Goal: Task Accomplishment & Management: Use online tool/utility

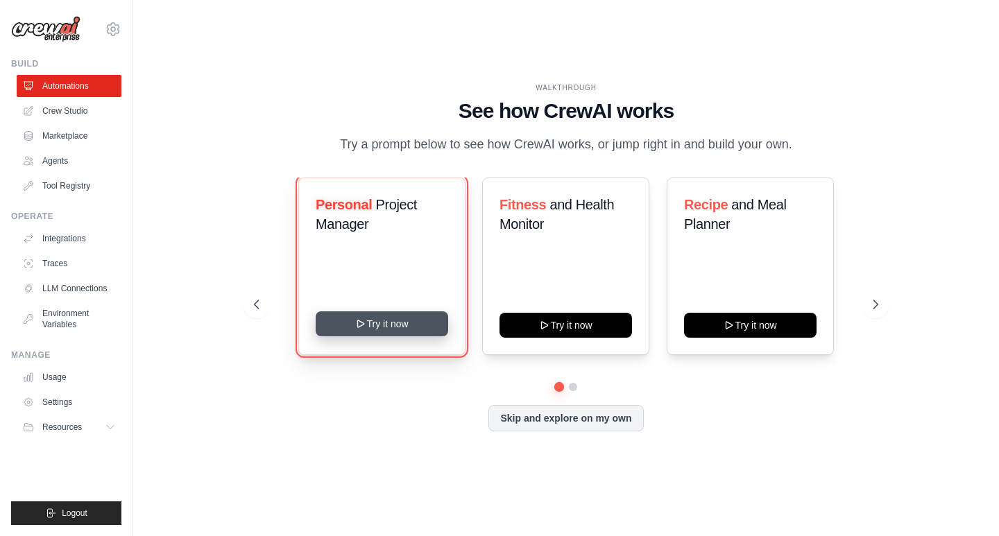
click at [400, 319] on button "Try it now" at bounding box center [382, 323] width 132 height 25
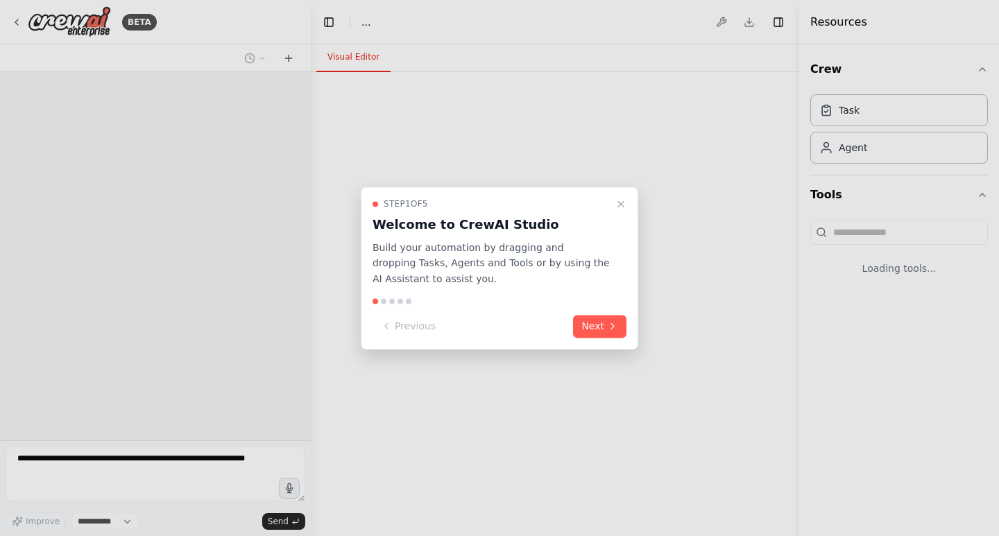
select select "****"
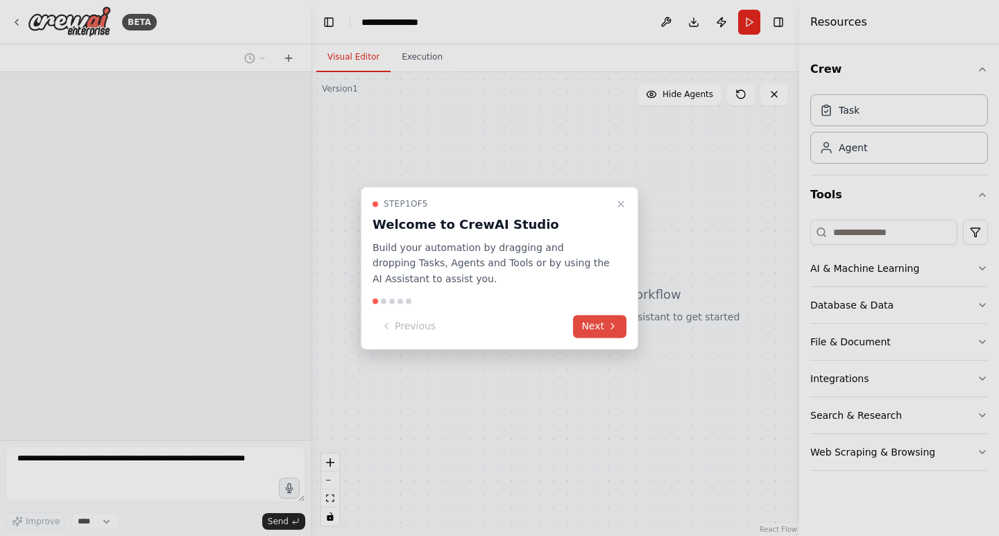
click at [620, 321] on button "Next" at bounding box center [599, 326] width 53 height 23
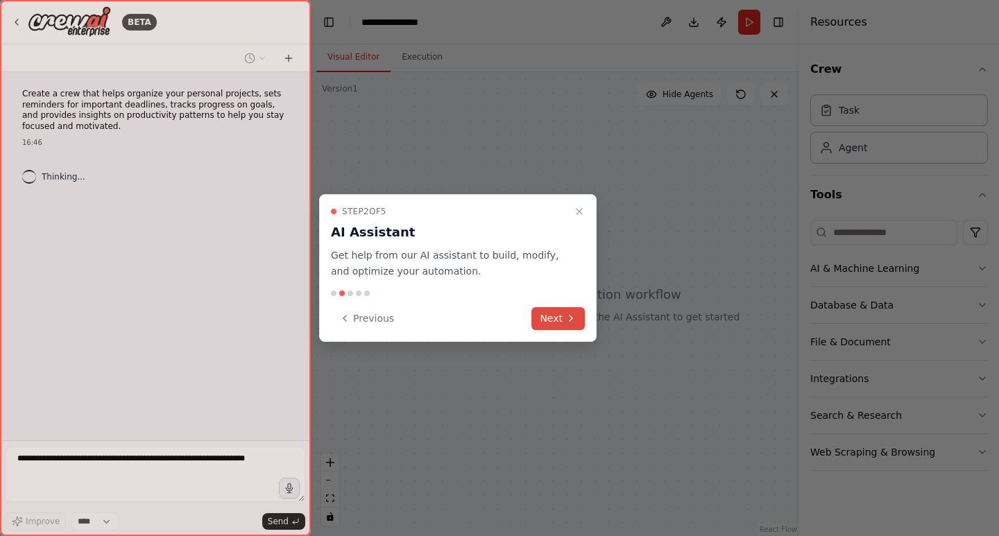
click at [570, 321] on icon at bounding box center [570, 318] width 11 height 11
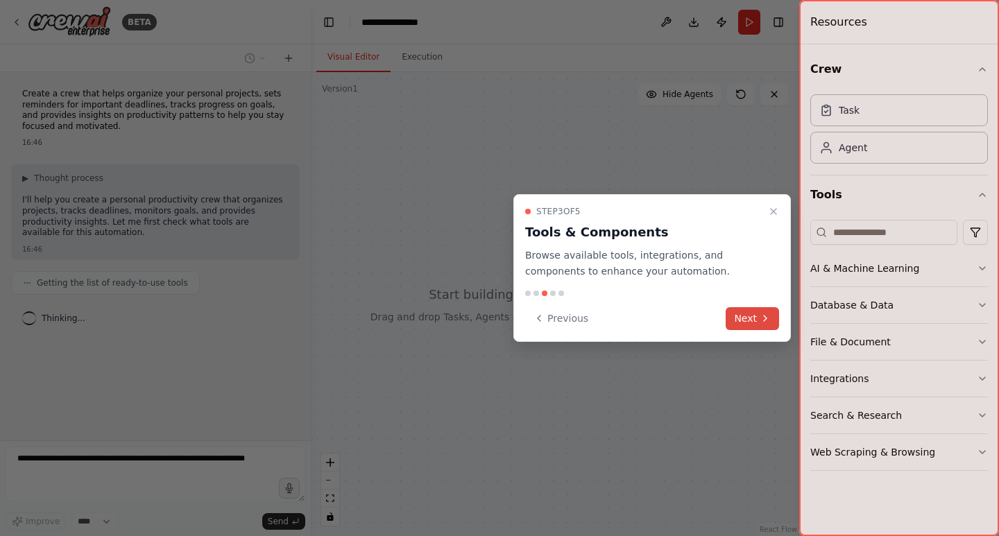
click at [750, 317] on button "Next" at bounding box center [751, 318] width 53 height 23
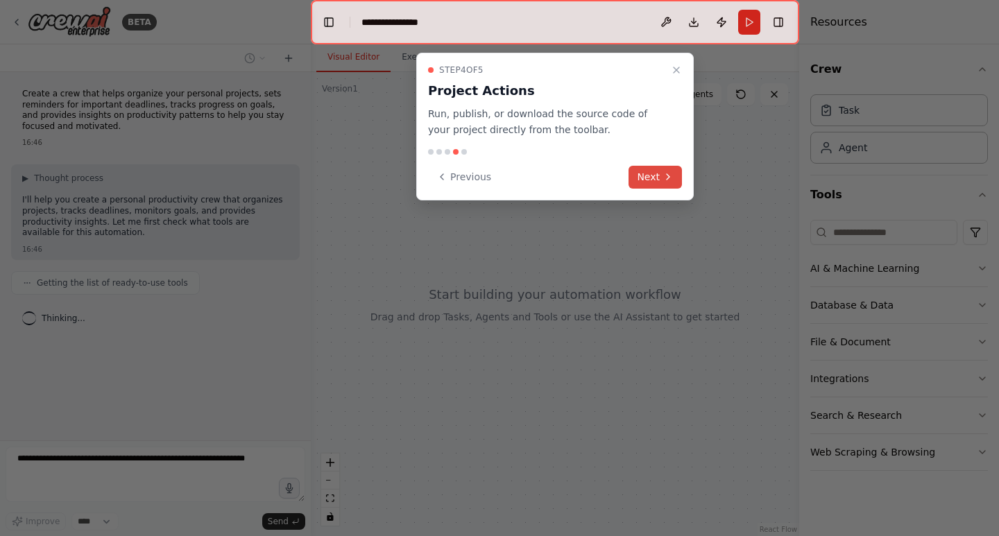
click at [644, 171] on button "Next" at bounding box center [654, 177] width 53 height 23
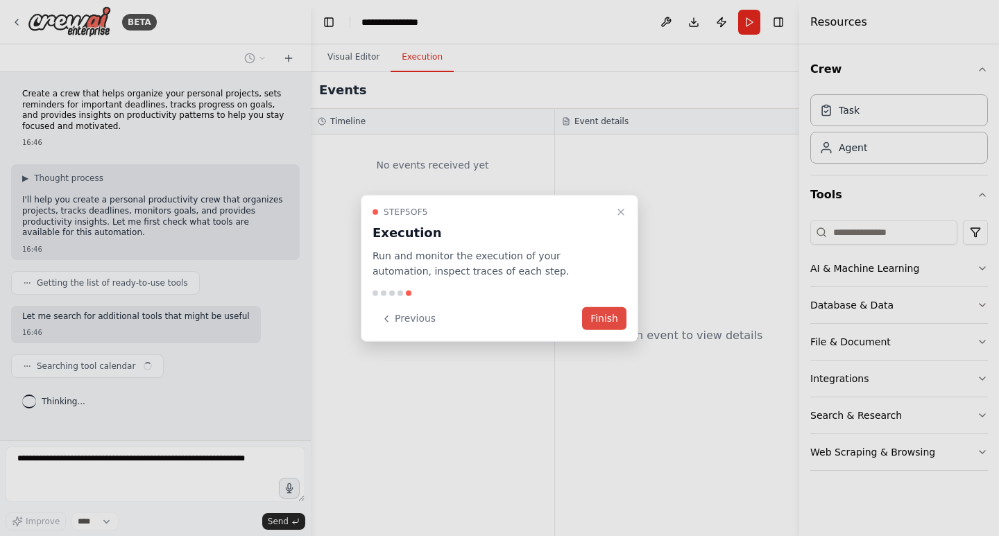
click at [621, 320] on button "Finish" at bounding box center [604, 318] width 44 height 23
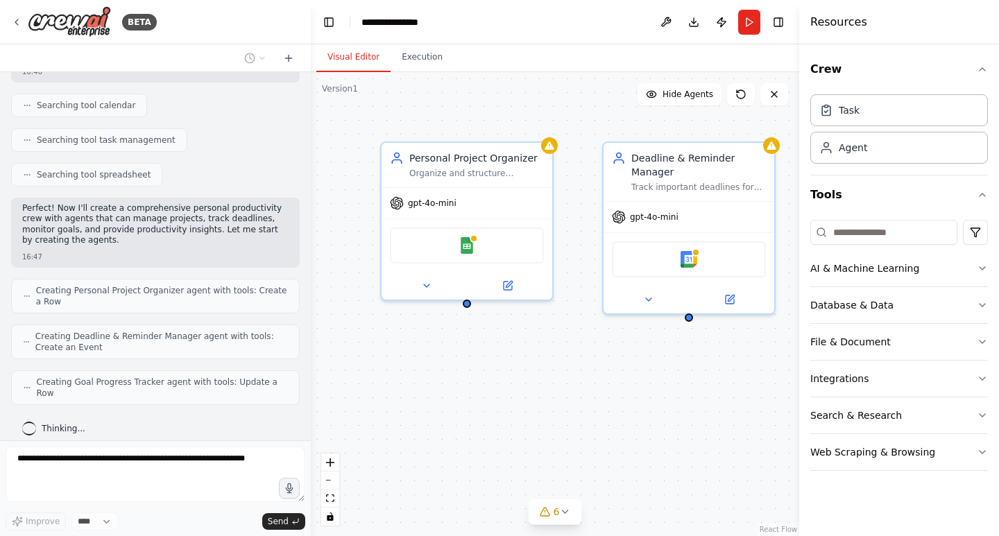
scroll to position [272, 0]
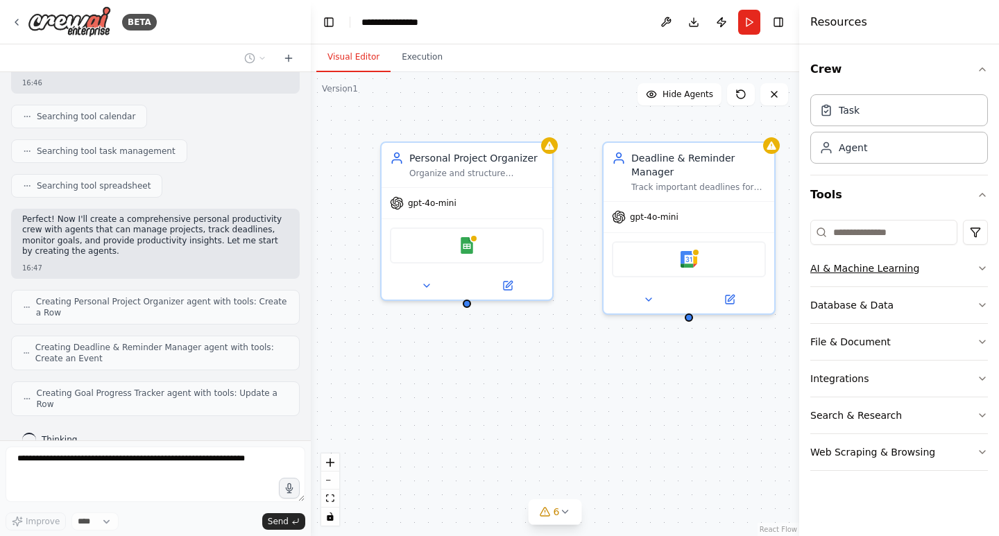
click at [872, 271] on div "AI & Machine Learning" at bounding box center [864, 268] width 109 height 14
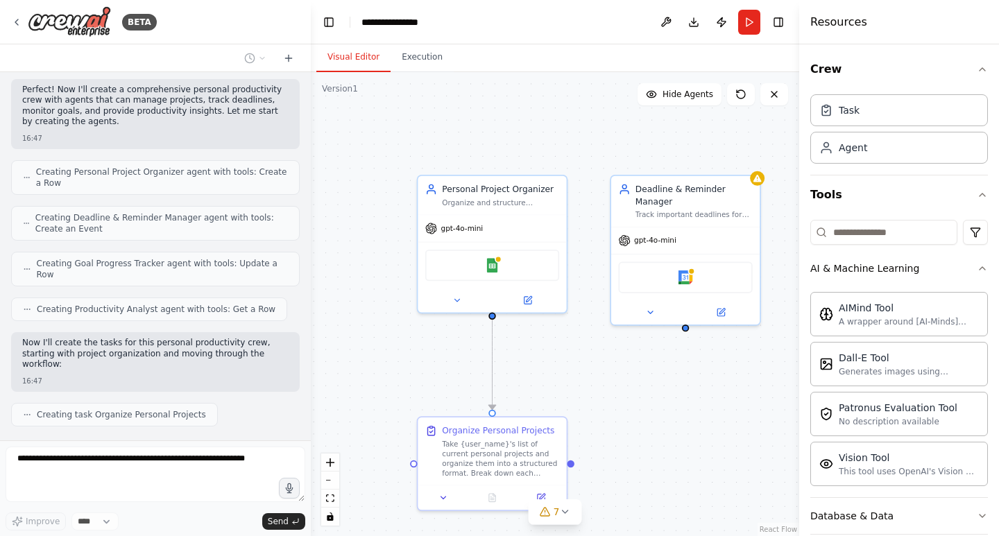
scroll to position [436, 0]
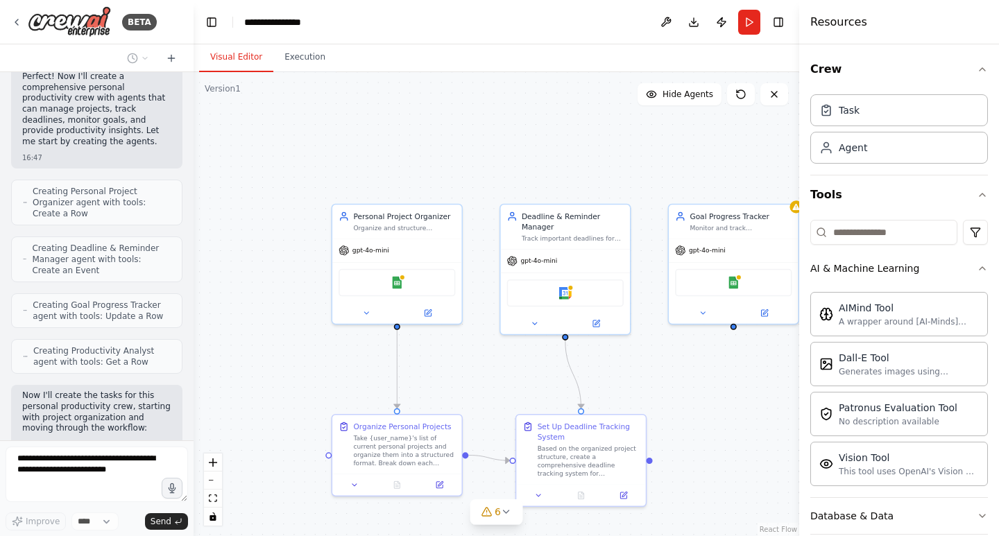
drag, startPoint x: 307, startPoint y: 237, endPoint x: 193, endPoint y: 226, distance: 114.3
click at [193, 226] on div "BETA Create a crew that helps organize your personal projects, sets reminders f…" at bounding box center [499, 268] width 999 height 536
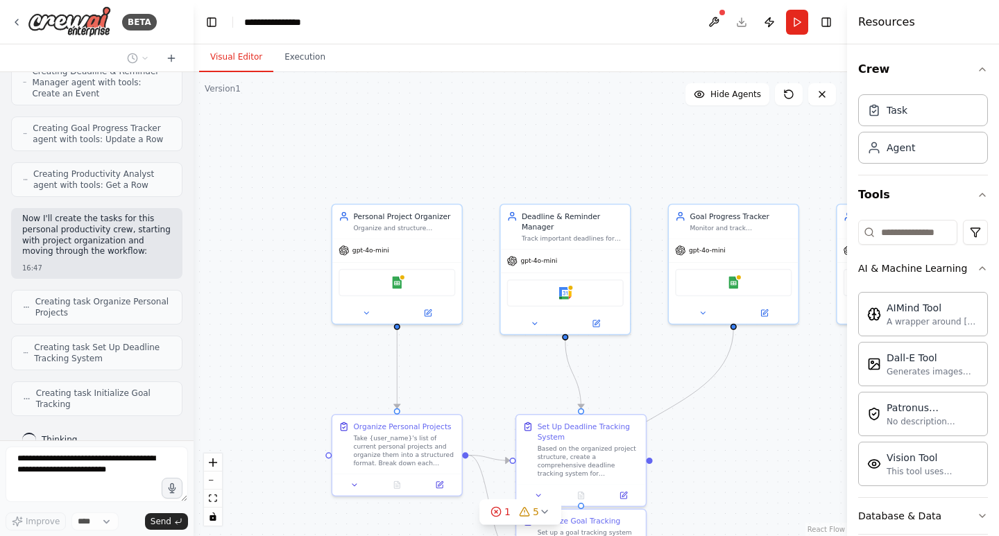
drag, startPoint x: 799, startPoint y: 243, endPoint x: 847, endPoint y: 265, distance: 52.7
click at [847, 265] on div at bounding box center [850, 268] width 6 height 536
click at [770, 394] on div ".deletable-edge-delete-btn { width: 20px; height: 20px; border: 0px solid #ffff…" at bounding box center [519, 304] width 653 height 464
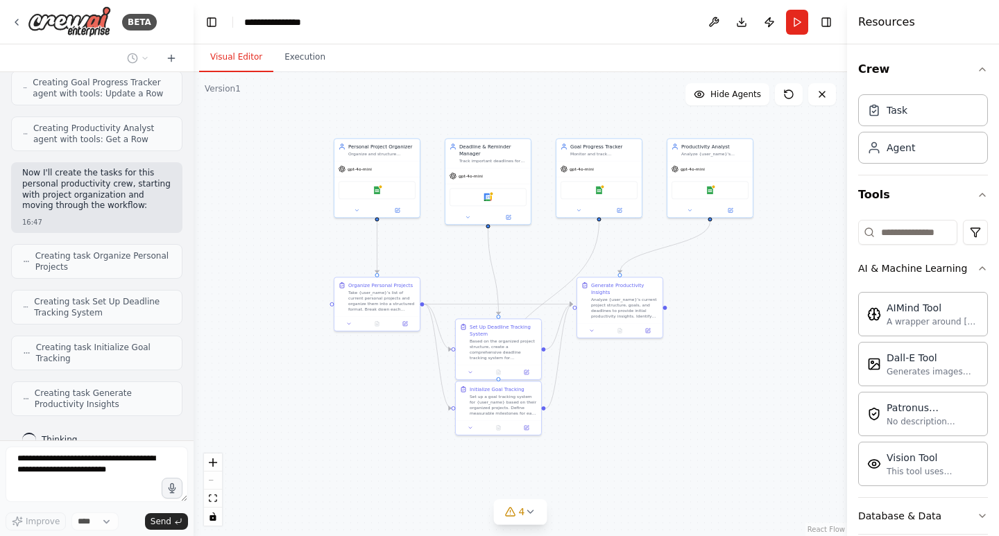
drag, startPoint x: 659, startPoint y: 264, endPoint x: 512, endPoint y: 134, distance: 197.0
click at [512, 134] on div ".deletable-edge-delete-btn { width: 20px; height: 20px; border: 0px solid #ffff…" at bounding box center [519, 304] width 653 height 464
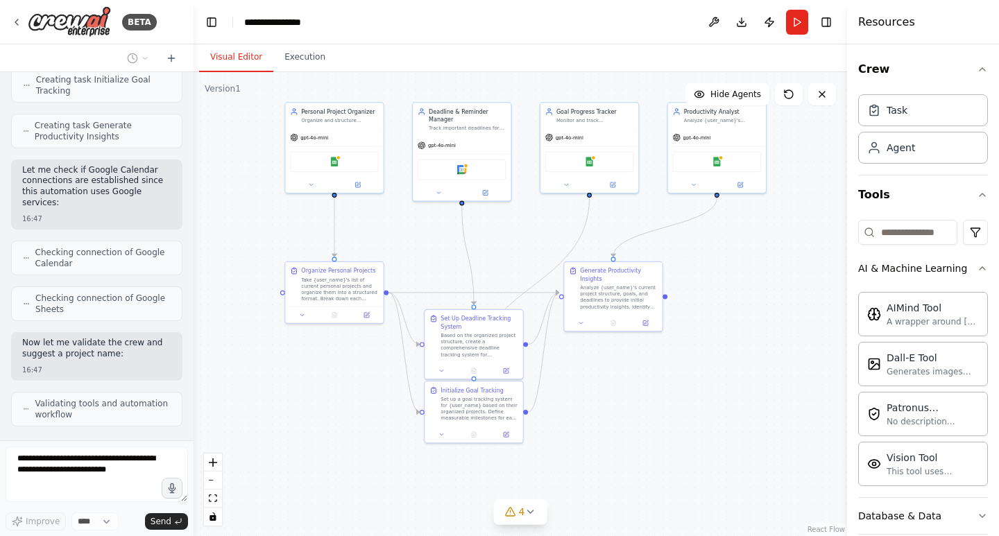
scroll to position [1059, 0]
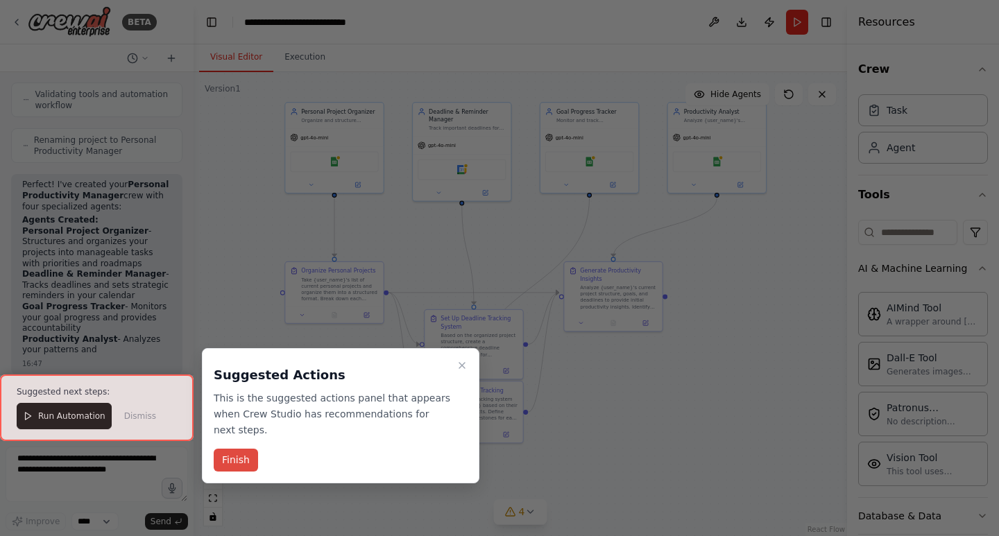
click at [237, 452] on button "Finish" at bounding box center [236, 460] width 44 height 23
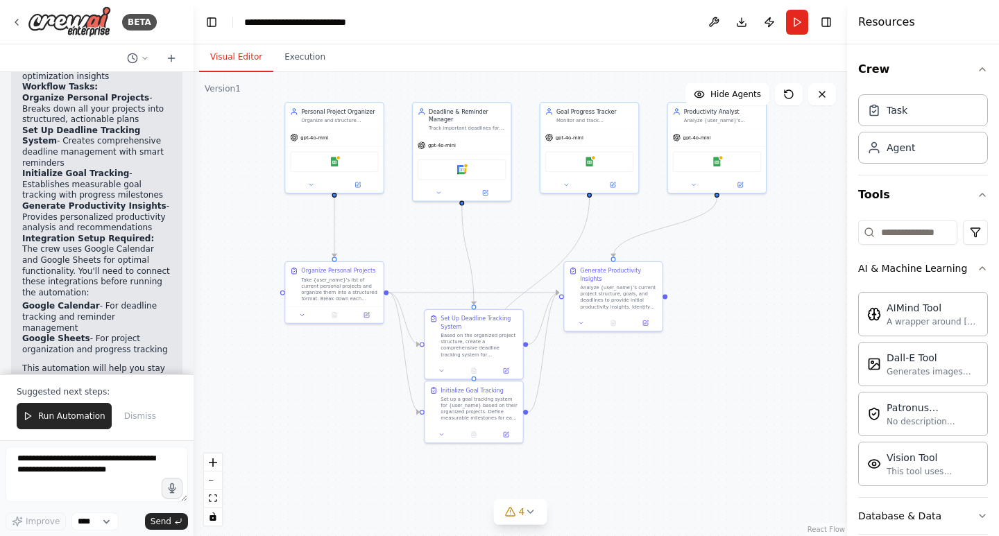
scroll to position [1628, 0]
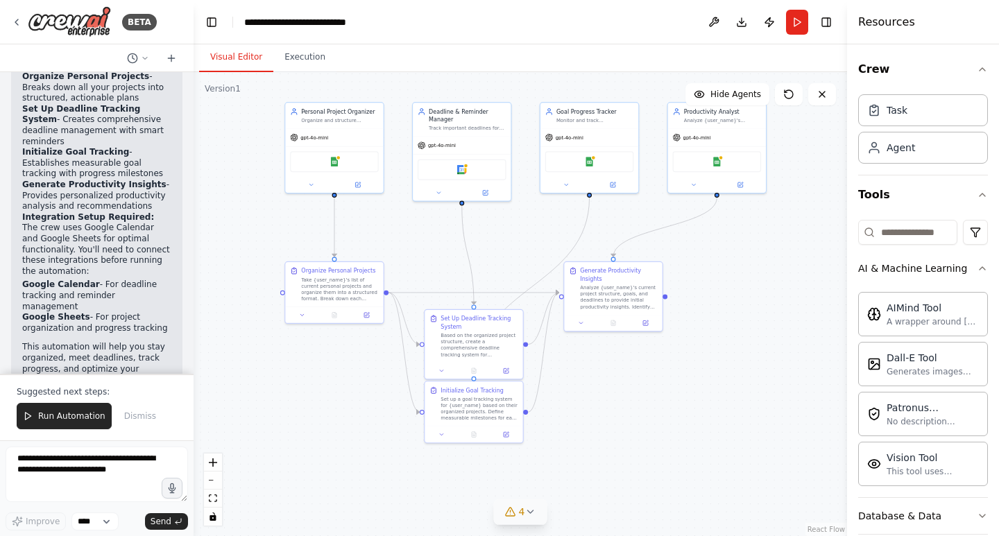
click at [531, 521] on button "4" at bounding box center [520, 512] width 53 height 26
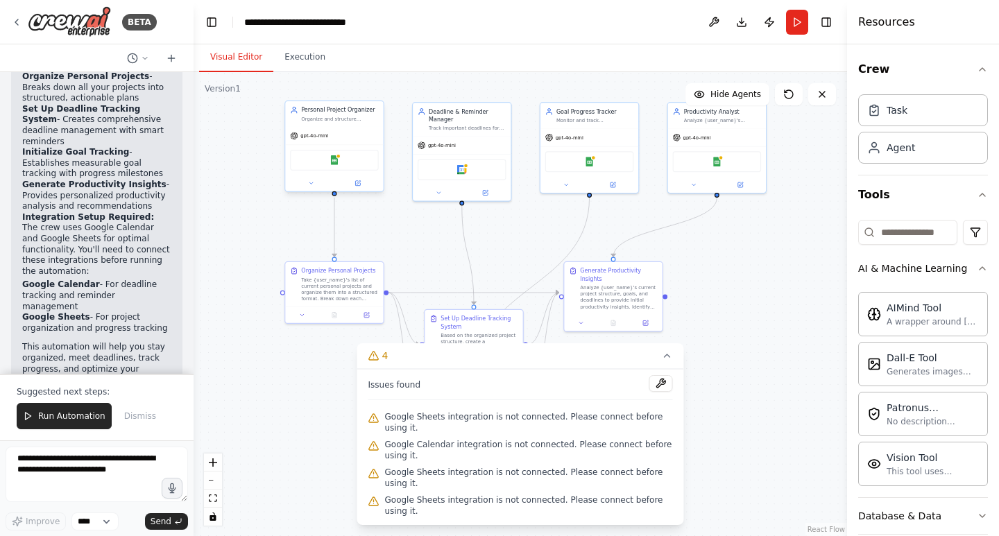
click at [339, 171] on div "Google Sheets" at bounding box center [334, 160] width 98 height 31
click at [374, 169] on div "Google Sheets" at bounding box center [334, 160] width 89 height 21
click at [335, 161] on img at bounding box center [334, 160] width 10 height 10
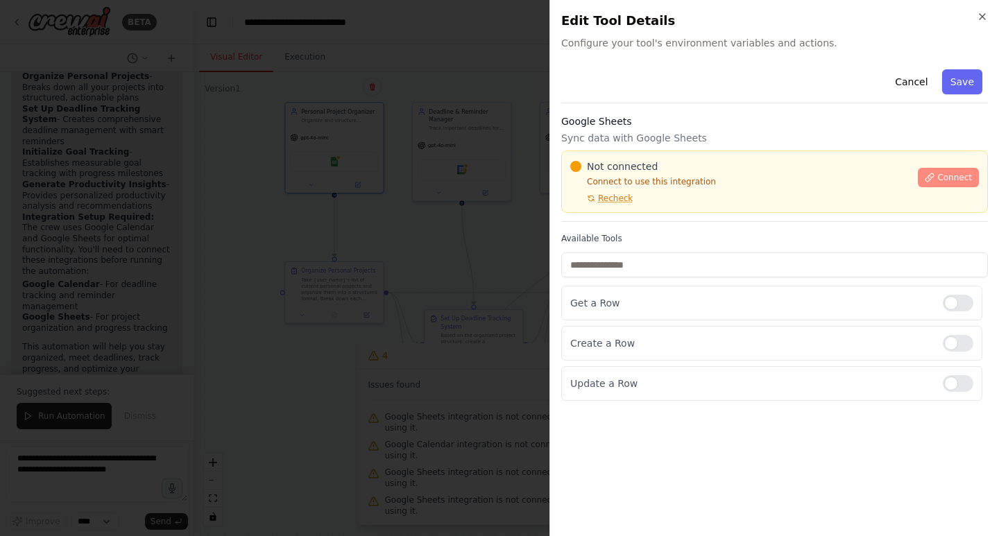
click at [953, 171] on button "Connect" at bounding box center [947, 177] width 61 height 19
click at [949, 177] on span "Connect" at bounding box center [954, 177] width 35 height 11
click at [623, 189] on div "Not connected Connect to use this integration Recheck" at bounding box center [739, 181] width 339 height 44
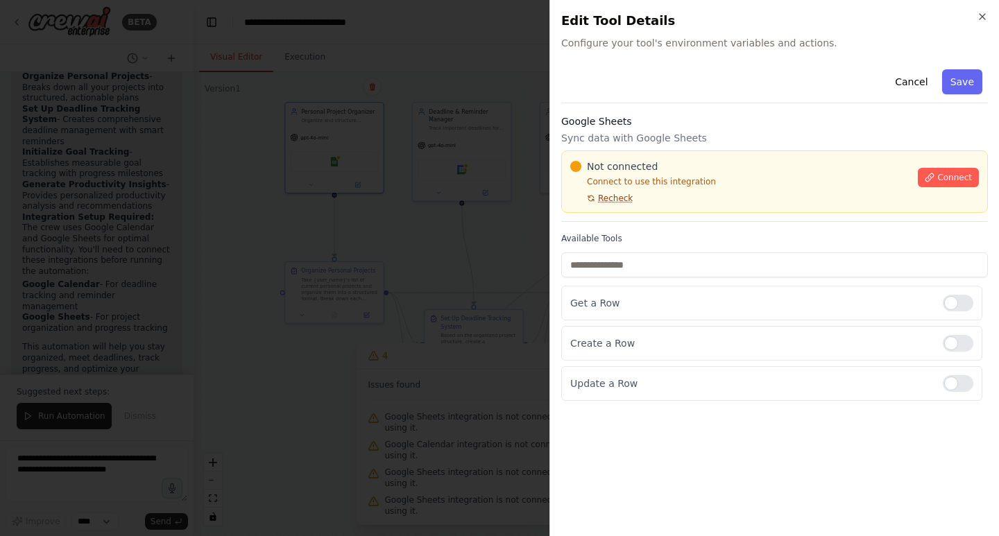
click at [621, 193] on span "Recheck" at bounding box center [615, 198] width 35 height 11
click at [645, 164] on span "Not connected" at bounding box center [622, 166] width 71 height 14
click at [646, 157] on div "Not connected Connect to use this integration Recheck Connect" at bounding box center [774, 181] width 426 height 62
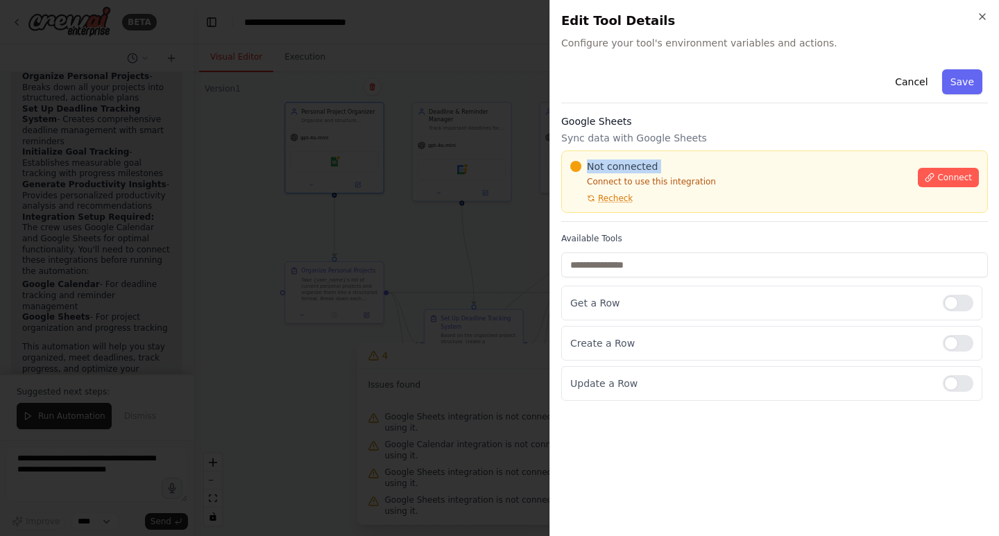
drag, startPoint x: 646, startPoint y: 156, endPoint x: 584, endPoint y: 149, distance: 62.1
click at [631, 156] on div "Not connected Connect to use this integration Recheck Connect" at bounding box center [774, 181] width 426 height 62
click at [584, 149] on div "Google Sheets Sync data with Google Sheets Not connected Connect to use this in…" at bounding box center [774, 167] width 426 height 107
click at [610, 146] on div "Google Sheets Sync data with Google Sheets Not connected Connect to use this in…" at bounding box center [774, 167] width 426 height 107
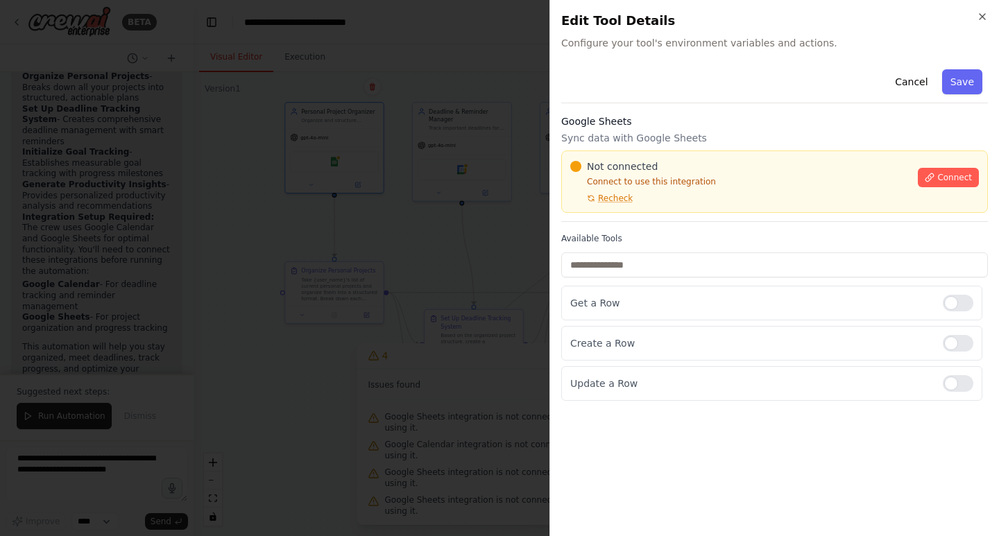
drag, startPoint x: 623, startPoint y: 146, endPoint x: 634, endPoint y: 146, distance: 10.4
click at [625, 146] on div "Google Sheets Sync data with Google Sheets Not connected Connect to use this in…" at bounding box center [774, 167] width 426 height 107
click at [644, 150] on div "Google Sheets Sync data with Google Sheets Not connected Connect to use this in…" at bounding box center [774, 167] width 426 height 107
click at [648, 150] on div "Not connected Connect to use this integration Recheck Connect" at bounding box center [774, 181] width 426 height 62
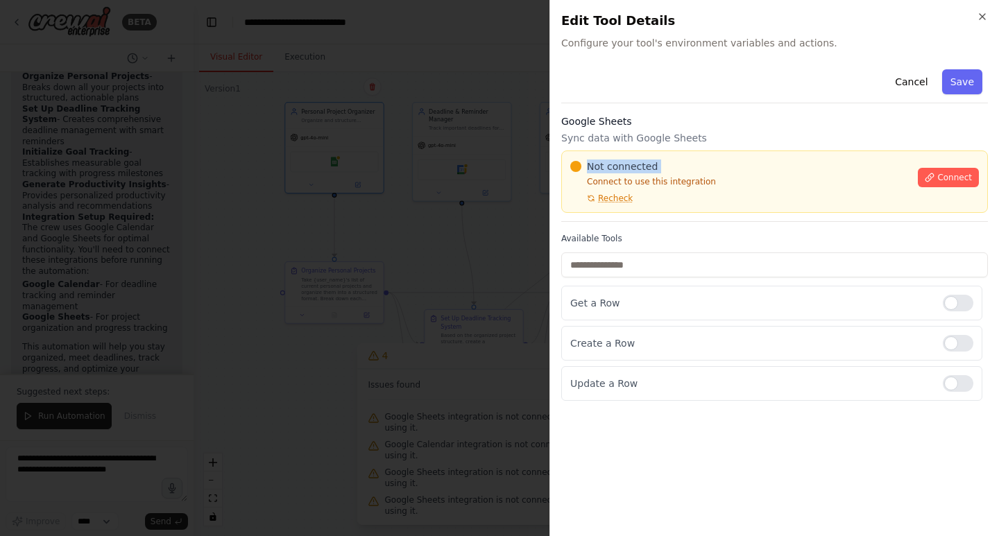
click at [648, 150] on div "Not connected Connect to use this integration Recheck Connect" at bounding box center [774, 181] width 426 height 62
click at [735, 121] on h3 "Google Sheets" at bounding box center [774, 121] width 426 height 14
click at [739, 128] on h3 "Google Sheets" at bounding box center [774, 121] width 426 height 14
click at [741, 131] on div "Google Sheets Sync data with Google Sheets Not connected Connect to use this in…" at bounding box center [774, 167] width 426 height 107
drag, startPoint x: 742, startPoint y: 130, endPoint x: 742, endPoint y: 138, distance: 7.6
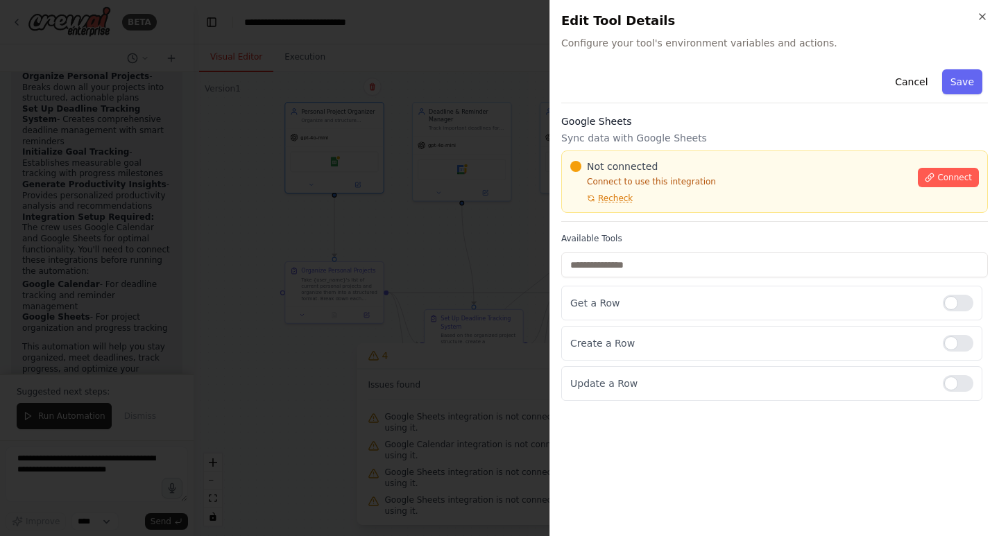
click at [742, 138] on div "Google Sheets Sync data with Google Sheets Not connected Connect to use this in…" at bounding box center [774, 167] width 426 height 107
drag, startPoint x: 750, startPoint y: 149, endPoint x: 752, endPoint y: 159, distance: 9.9
click at [752, 158] on div "Google Sheets Sync data with Google Sheets Not connected Connect to use this in…" at bounding box center [774, 167] width 426 height 107
click at [872, 126] on h3 "Google Sheets" at bounding box center [774, 121] width 426 height 14
click at [845, 180] on div "Not connected Connect to use this integration Recheck Connect" at bounding box center [774, 181] width 426 height 62
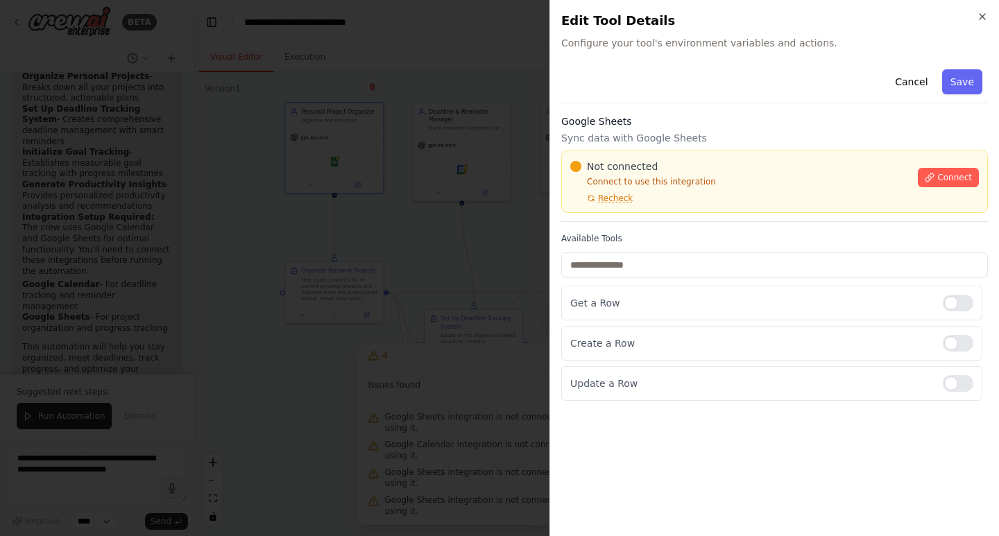
click at [736, 123] on h3 "Google Sheets" at bounding box center [774, 121] width 426 height 14
click at [739, 125] on h3 "Google Sheets" at bounding box center [774, 121] width 426 height 14
click at [739, 130] on div "Google Sheets Sync data with Google Sheets Not connected Connect to use this in…" at bounding box center [774, 167] width 426 height 107
click at [740, 130] on div "Google Sheets Sync data with Google Sheets Not connected Connect to use this in…" at bounding box center [774, 167] width 426 height 107
click at [741, 130] on div "Google Sheets Sync data with Google Sheets Not connected Connect to use this in…" at bounding box center [774, 167] width 426 height 107
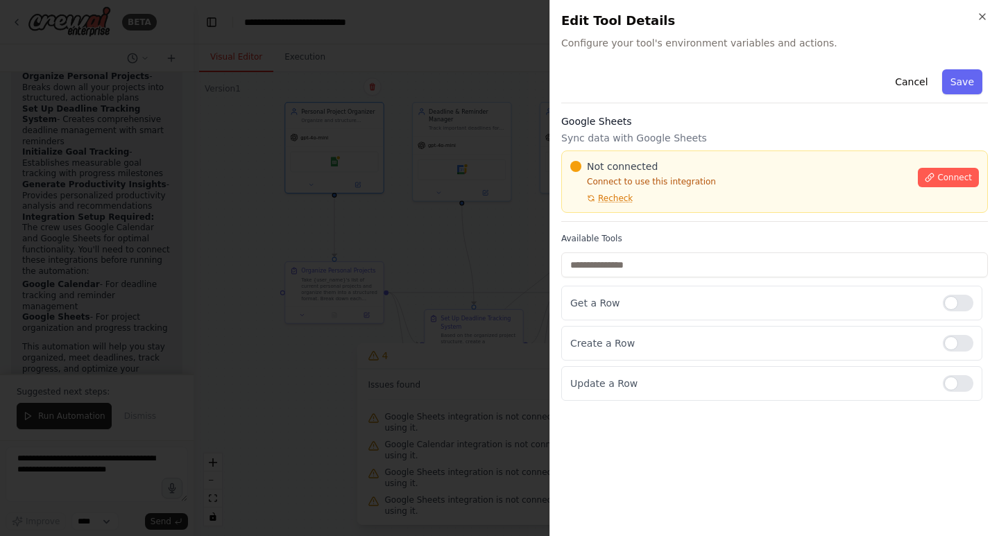
click at [754, 123] on h3 "Google Sheets" at bounding box center [774, 121] width 426 height 14
drag, startPoint x: 748, startPoint y: 126, endPoint x: 734, endPoint y: 126, distance: 14.6
click at [748, 126] on h3 "Google Sheets" at bounding box center [774, 121] width 426 height 14
click at [734, 126] on h3 "Google Sheets" at bounding box center [774, 121] width 426 height 14
click at [733, 124] on h3 "Google Sheets" at bounding box center [774, 121] width 426 height 14
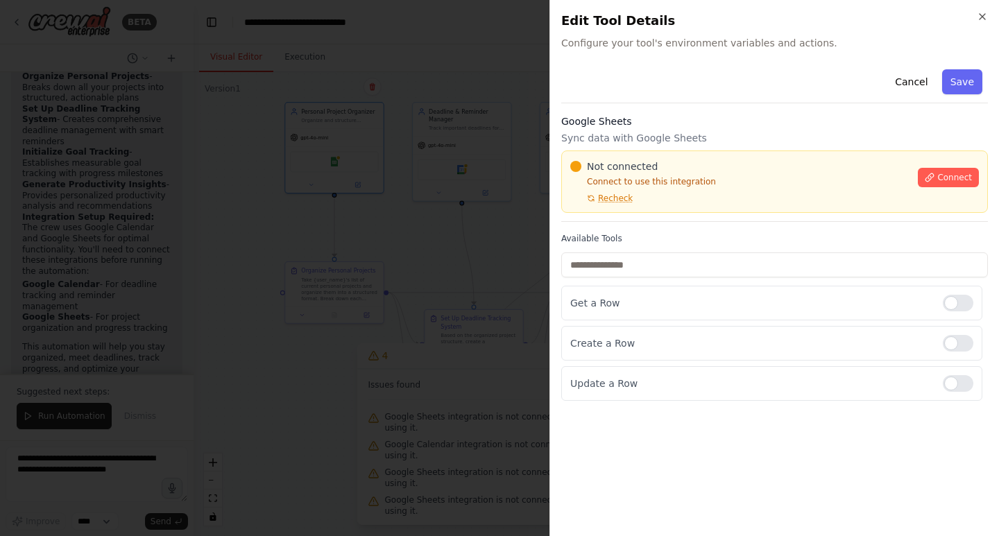
click at [743, 119] on h3 "Google Sheets" at bounding box center [774, 121] width 426 height 14
